Goal: Task Accomplishment & Management: Manage account settings

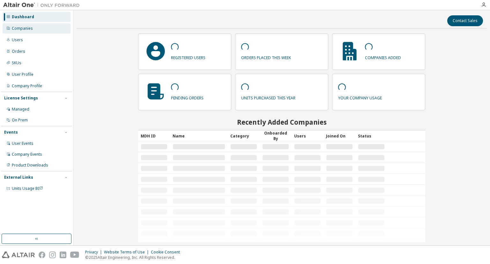
click at [43, 31] on div "Companies" at bounding box center [37, 28] width 68 height 10
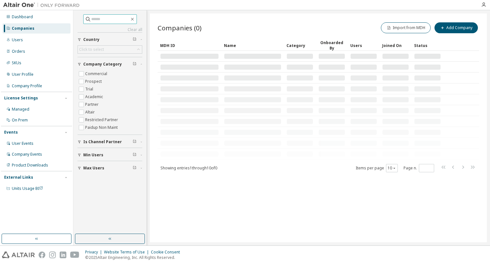
click at [96, 21] on input "text" at bounding box center [110, 19] width 38 height 6
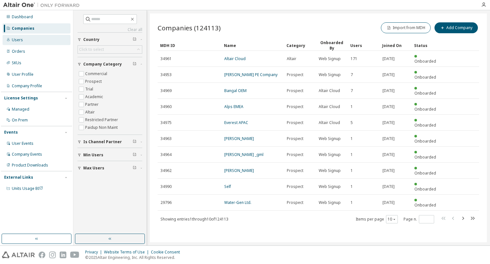
click at [30, 39] on div "Users" at bounding box center [37, 40] width 68 height 10
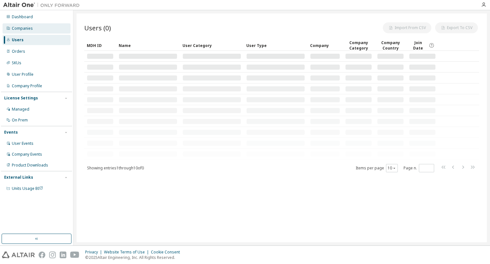
click at [34, 30] on div "Companies" at bounding box center [37, 28] width 68 height 10
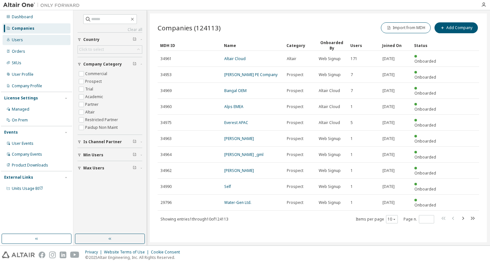
click at [39, 41] on div "Users" at bounding box center [37, 40] width 68 height 10
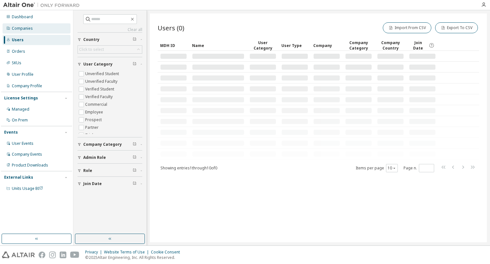
click at [34, 30] on div "Companies" at bounding box center [37, 28] width 68 height 10
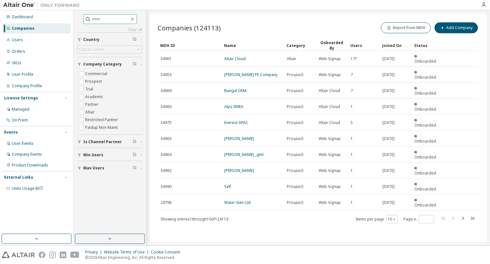
click at [91, 20] on input "text" at bounding box center [110, 19] width 38 height 6
type input "**********"
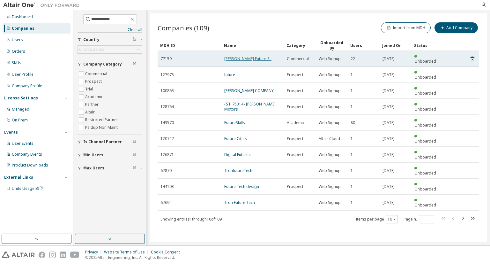
click at [228, 56] on link "Stark Future SL" at bounding box center [247, 58] width 47 height 5
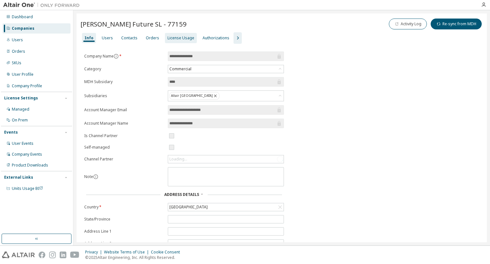
click at [169, 36] on div "License Usage" at bounding box center [181, 37] width 27 height 5
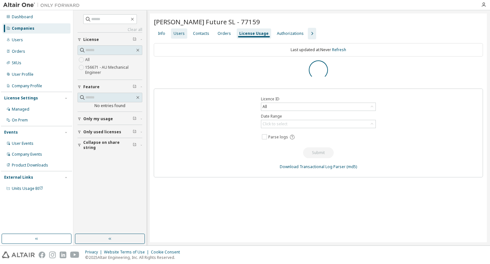
click at [181, 33] on div "Users" at bounding box center [179, 33] width 11 height 5
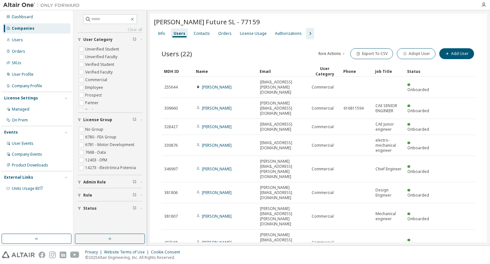
scroll to position [11, 0]
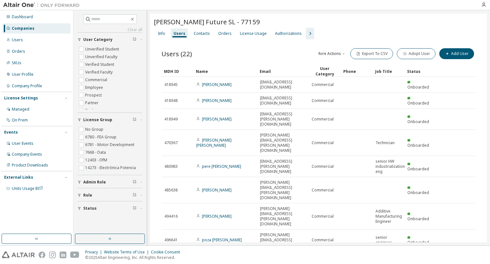
type input "*"
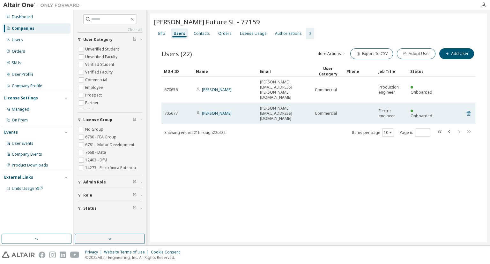
click at [350, 103] on td at bounding box center [360, 113] width 32 height 21
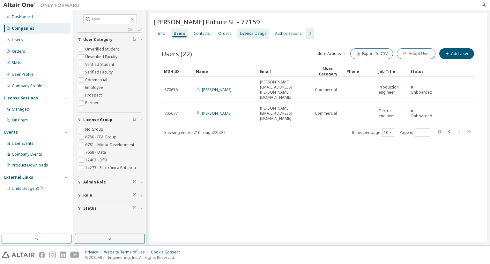
click at [240, 34] on div "License Usage" at bounding box center [253, 33] width 27 height 5
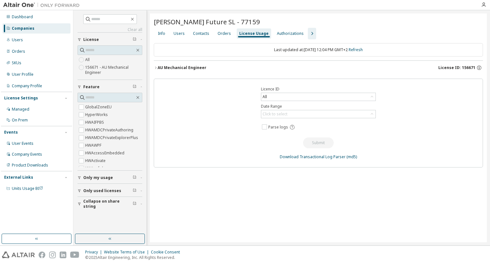
click at [189, 69] on div "AU Mechanical Engineer" at bounding box center [182, 67] width 49 height 5
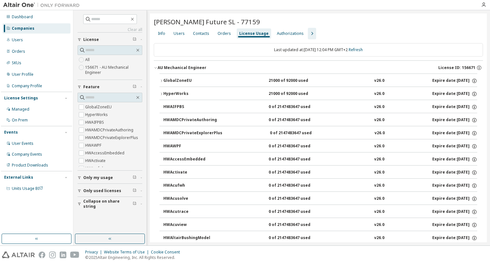
click at [184, 78] on div "GlobalZoneEU" at bounding box center [191, 81] width 57 height 6
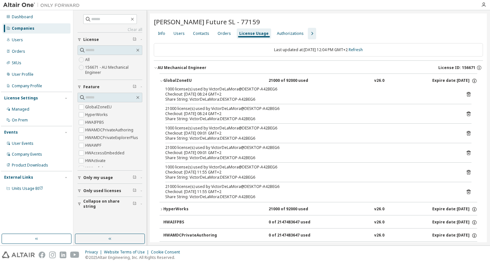
click at [183, 78] on div "GlobalZoneEU" at bounding box center [191, 81] width 57 height 6
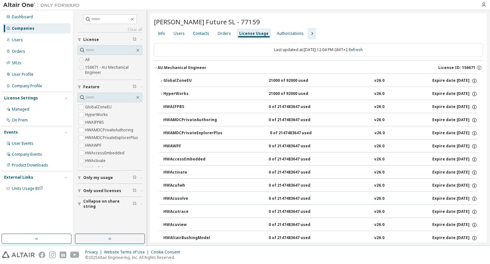
click at [190, 94] on div "HyperWorks" at bounding box center [191, 94] width 57 height 6
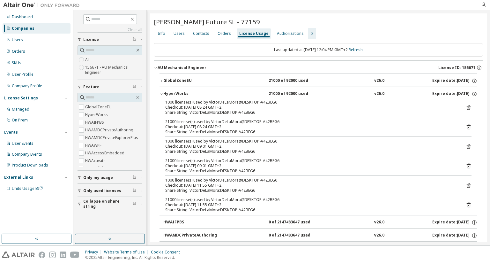
click at [185, 91] on div "HyperWorks" at bounding box center [191, 94] width 57 height 6
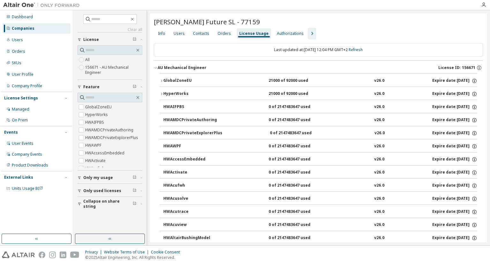
click at [185, 81] on div "GlobalZoneEU" at bounding box center [191, 81] width 57 height 6
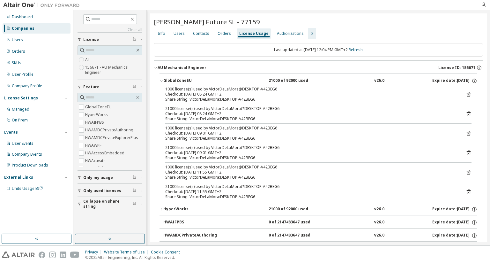
click at [178, 79] on div "GlobalZoneEU" at bounding box center [191, 81] width 57 height 6
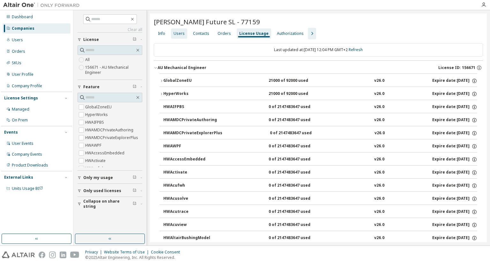
click at [174, 31] on div "Users" at bounding box center [179, 33] width 11 height 5
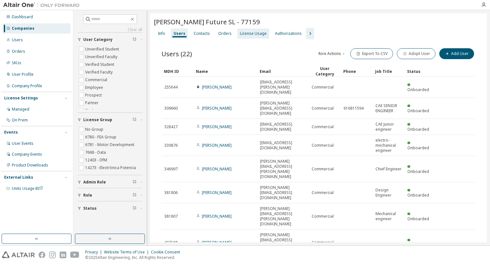
click at [244, 35] on div "License Usage" at bounding box center [253, 33] width 27 height 5
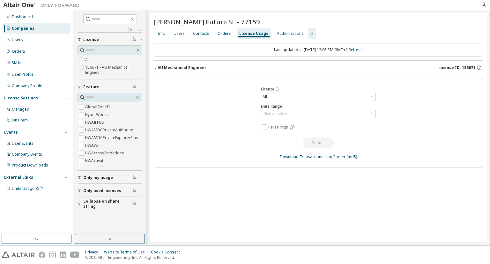
click at [186, 65] on div "AU Mechanical Engineer" at bounding box center [182, 67] width 49 height 5
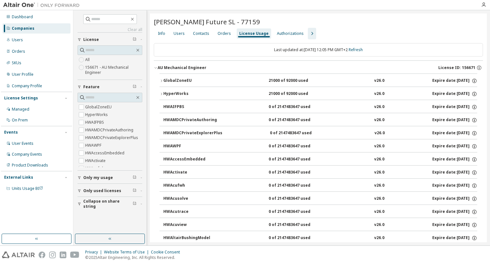
click at [186, 66] on div "AU Mechanical Engineer" at bounding box center [182, 67] width 49 height 5
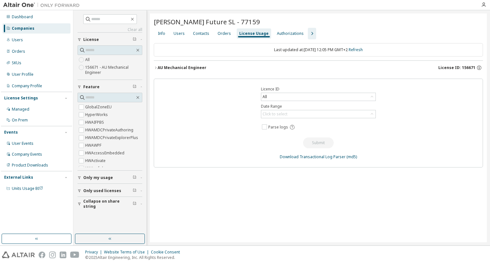
click at [182, 67] on div "AU Mechanical Engineer" at bounding box center [182, 67] width 49 height 5
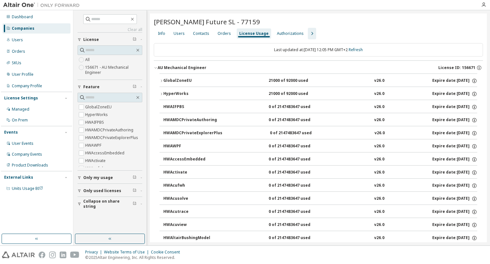
click at [182, 66] on div "AU Mechanical Engineer" at bounding box center [182, 67] width 49 height 5
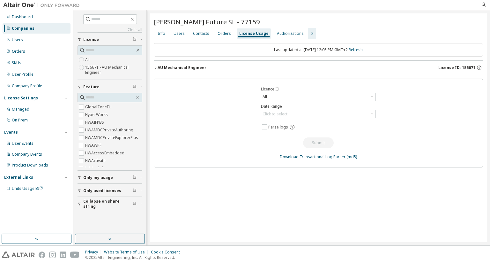
click at [189, 67] on div "AU Mechanical Engineer" at bounding box center [182, 67] width 49 height 5
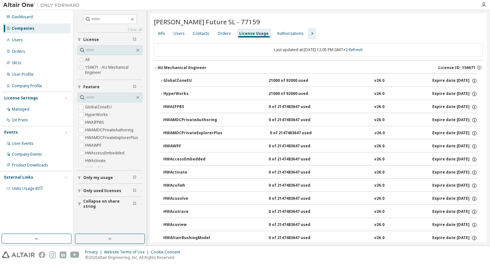
click at [182, 79] on div "GlobalZoneEU" at bounding box center [191, 81] width 57 height 6
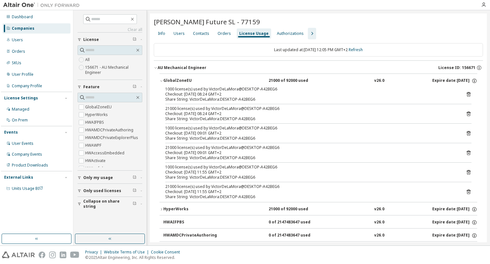
click at [182, 77] on button "GlobalZoneEU 21000 of 92000 used v26.0 Expire date: 2025-12-01" at bounding box center [319, 81] width 318 height 14
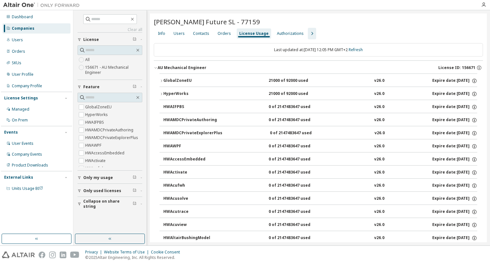
click at [171, 78] on div "GlobalZoneEU" at bounding box center [191, 81] width 57 height 6
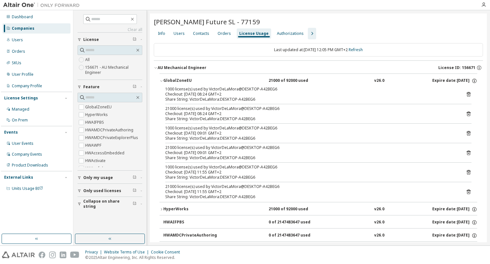
click at [171, 78] on div "GlobalZoneEU" at bounding box center [191, 81] width 57 height 6
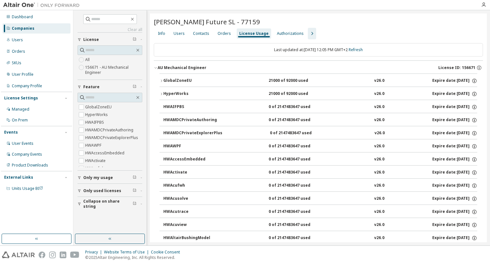
click at [188, 81] on div "GlobalZoneEU" at bounding box center [191, 81] width 57 height 6
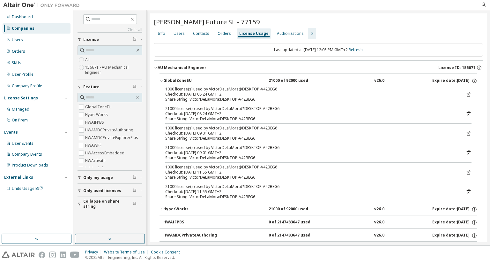
click at [187, 78] on div "GlobalZoneEU" at bounding box center [191, 81] width 57 height 6
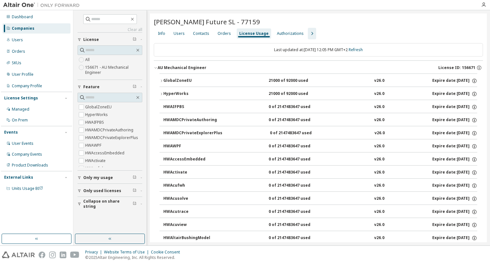
click at [13, 3] on img at bounding box center [43, 5] width 80 height 6
click at [283, 32] on div "Authorizations" at bounding box center [290, 33] width 27 height 5
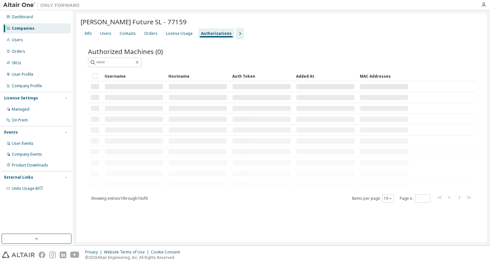
click at [238, 34] on div "Info Users Contacts Orders License Usage Authorizations" at bounding box center [281, 33] width 403 height 11
click at [236, 34] on icon "button" at bounding box center [240, 34] width 8 height 8
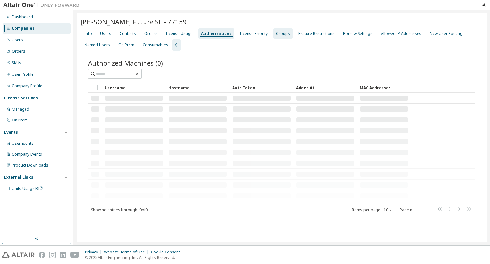
click at [276, 34] on div "Groups" at bounding box center [283, 33] width 14 height 5
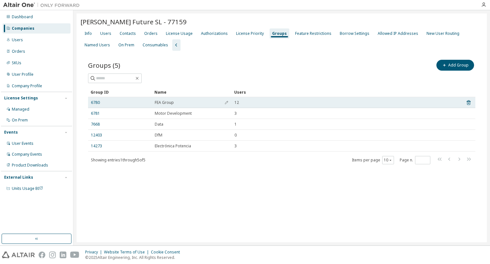
click at [143, 102] on div "6780" at bounding box center [120, 102] width 58 height 5
click at [114, 104] on div "6780" at bounding box center [120, 102] width 58 height 5
click at [92, 101] on link "6780" at bounding box center [95, 102] width 9 height 5
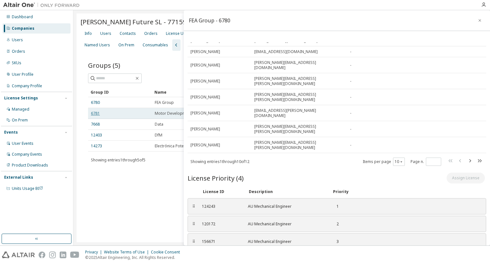
click at [96, 111] on link "6781" at bounding box center [95, 113] width 9 height 5
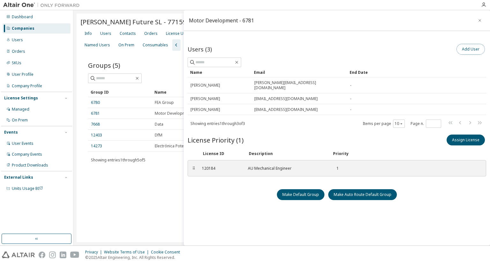
click at [464, 47] on button "Add User" at bounding box center [471, 49] width 28 height 11
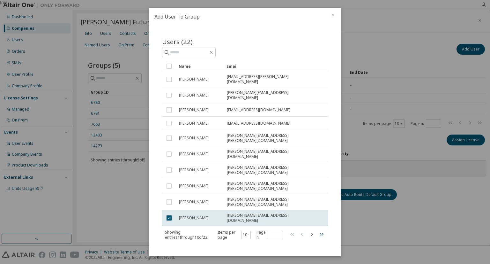
click at [318, 230] on icon "button" at bounding box center [322, 234] width 8 height 8
type input "*"
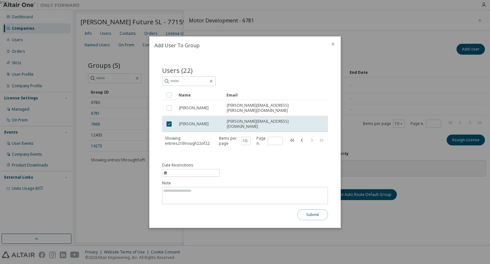
click at [319, 214] on button "Submit" at bounding box center [312, 214] width 31 height 11
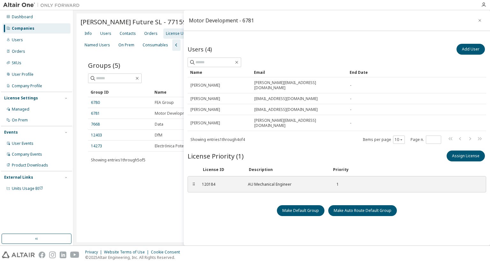
click at [173, 33] on div "License Usage" at bounding box center [179, 33] width 27 height 5
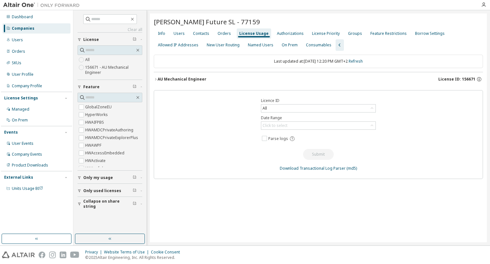
click at [183, 75] on button "AU Mechanical Engineer License ID: 156671" at bounding box center [318, 79] width 329 height 14
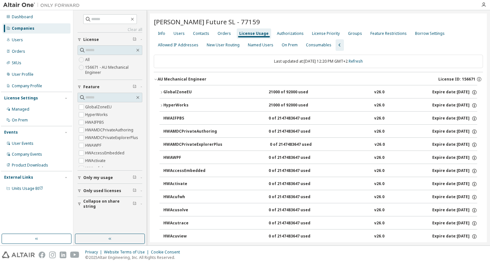
click at [183, 75] on button "AU Mechanical Engineer License ID: 156671" at bounding box center [318, 79] width 329 height 14
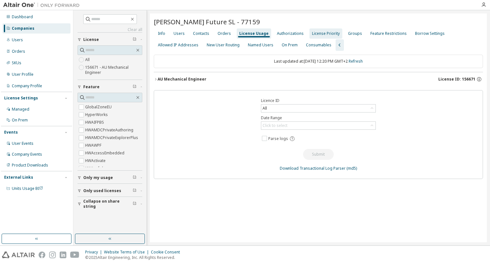
click at [312, 33] on div "License Priority" at bounding box center [326, 33] width 28 height 5
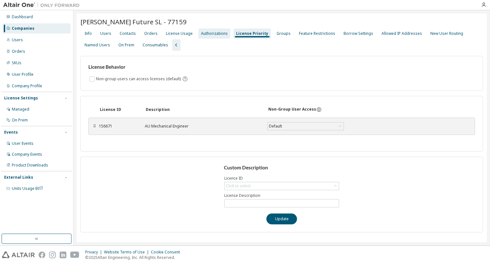
click at [218, 34] on div "Authorizations" at bounding box center [214, 33] width 27 height 5
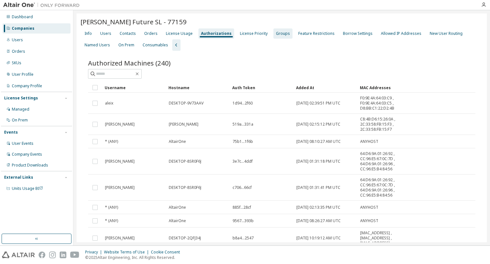
click at [279, 34] on div "Groups" at bounding box center [283, 33] width 14 height 5
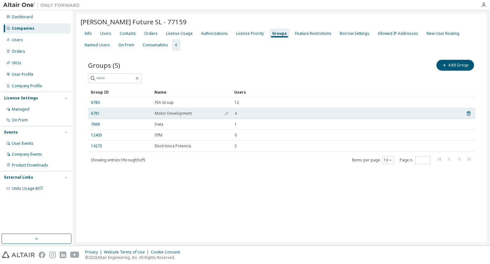
click at [136, 111] on div "6781" at bounding box center [120, 113] width 58 height 5
click at [98, 111] on link "6781" at bounding box center [95, 113] width 9 height 5
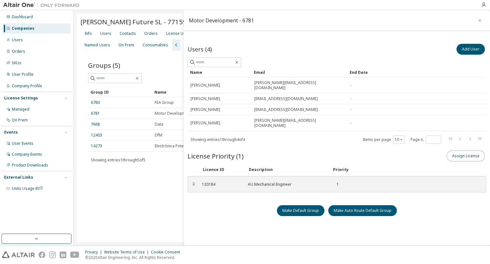
click at [467, 150] on button "Assign License" at bounding box center [466, 155] width 38 height 11
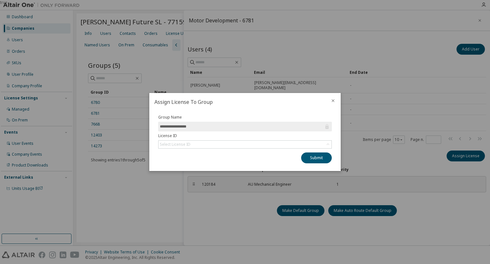
click at [282, 130] on span "**********" at bounding box center [245, 127] width 174 height 10
click at [281, 142] on div "Select License ID" at bounding box center [245, 144] width 173 height 8
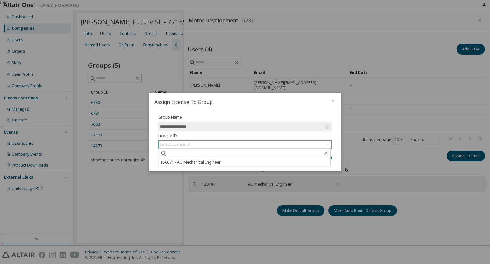
click at [281, 146] on div "Select License ID" at bounding box center [245, 144] width 173 height 8
click at [260, 148] on div "**********" at bounding box center [244, 139] width 181 height 49
click at [241, 146] on div "Select License ID" at bounding box center [245, 144] width 173 height 8
click at [219, 164] on li "156671 - AU Mechanical Engineer" at bounding box center [245, 162] width 172 height 8
click at [309, 161] on button "Submit" at bounding box center [316, 157] width 31 height 11
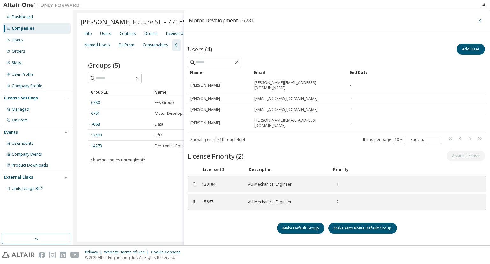
click at [478, 21] on icon "button" at bounding box center [480, 20] width 4 height 5
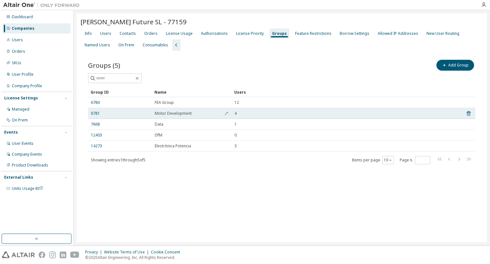
click at [136, 111] on div "6781" at bounding box center [120, 113] width 58 height 5
click at [97, 113] on link "6781" at bounding box center [95, 113] width 9 height 5
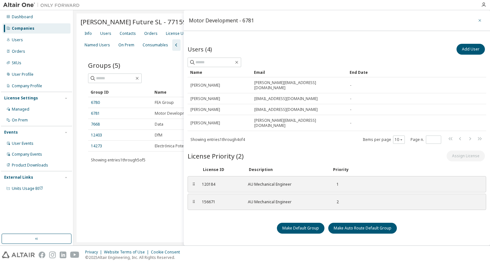
click at [478, 19] on icon "button" at bounding box center [480, 20] width 4 height 5
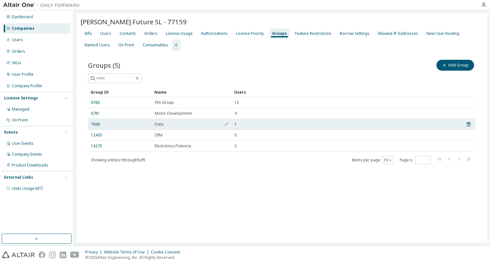
click at [117, 122] on div "7668" at bounding box center [120, 124] width 58 height 5
click at [100, 123] on link "7668" at bounding box center [95, 124] width 9 height 5
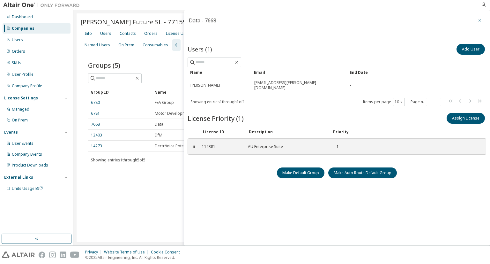
click at [479, 20] on icon "button" at bounding box center [480, 20] width 3 height 3
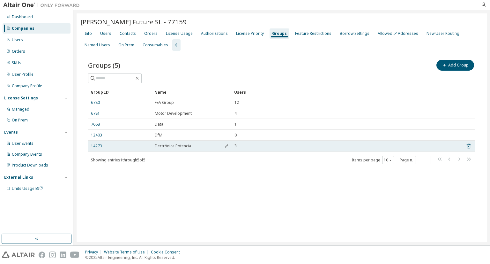
click at [98, 145] on link "14273" at bounding box center [96, 145] width 11 height 5
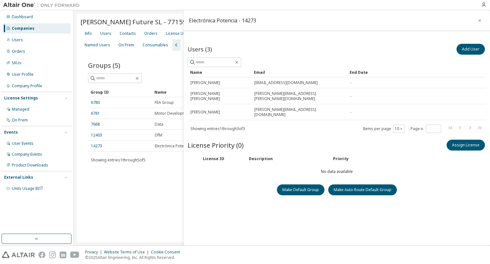
click at [477, 17] on button "button" at bounding box center [480, 20] width 10 height 10
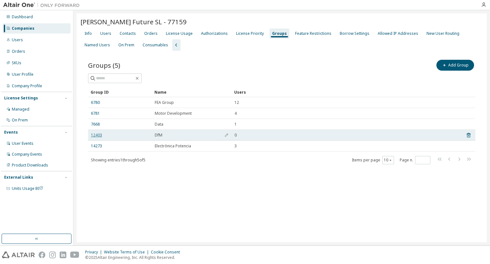
click at [100, 134] on link "12403" at bounding box center [96, 134] width 11 height 5
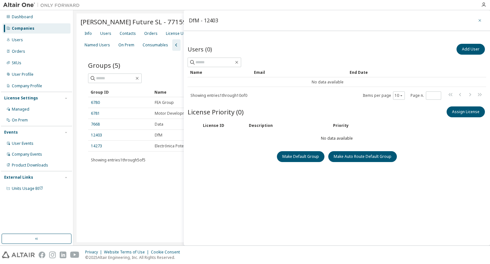
click at [475, 19] on button "button" at bounding box center [480, 20] width 10 height 10
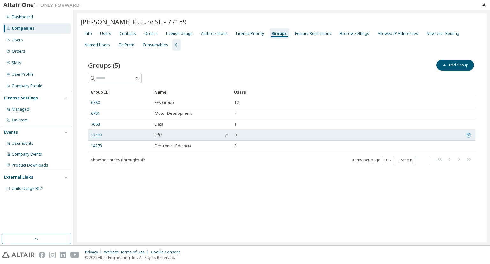
click at [98, 133] on link "12403" at bounding box center [96, 134] width 11 height 5
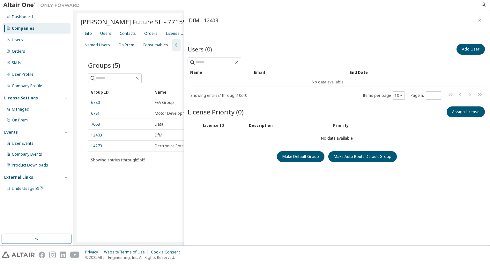
click at [475, 19] on button "button" at bounding box center [480, 20] width 10 height 10
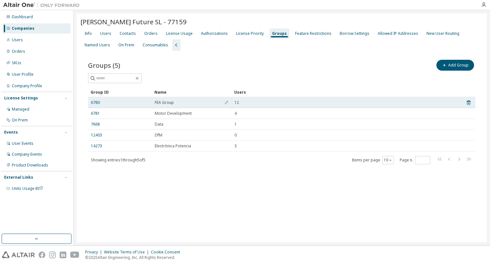
click at [101, 100] on div "6780" at bounding box center [120, 102] width 58 height 5
click at [92, 100] on link "6780" at bounding box center [95, 102] width 9 height 5
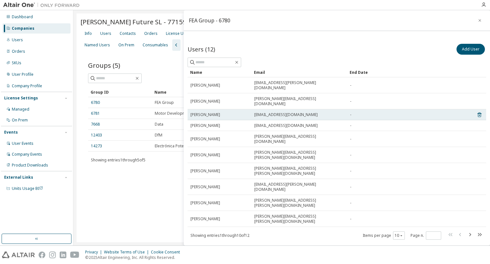
click at [209, 112] on span "Iria Castañosa" at bounding box center [206, 114] width 30 height 5
